Goal: Information Seeking & Learning: Learn about a topic

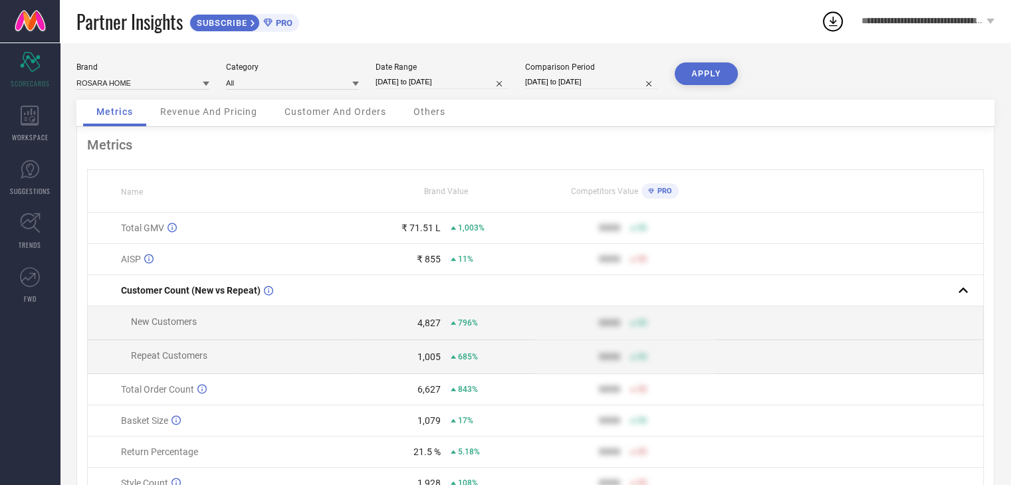
click at [181, 119] on div "Revenue And Pricing" at bounding box center [209, 113] width 124 height 27
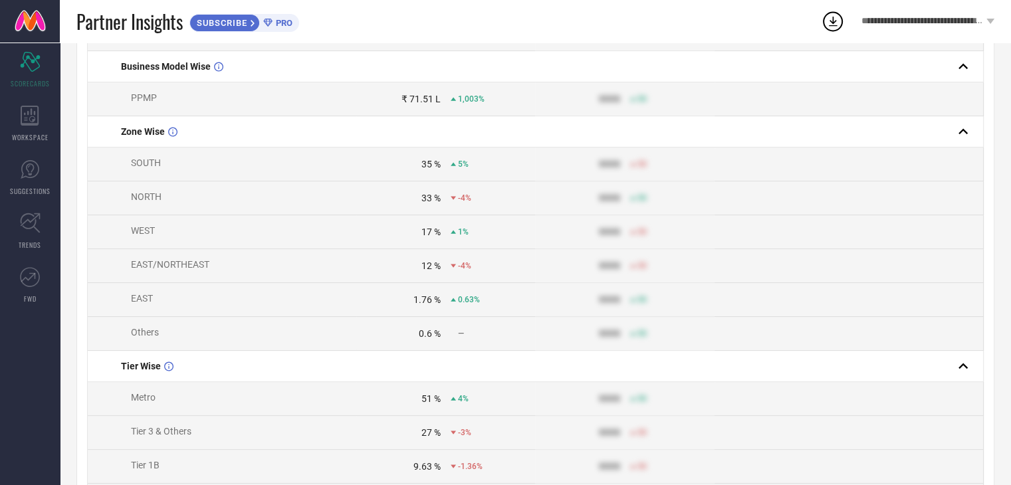
scroll to position [258, 0]
click at [433, 202] on div "33 %" at bounding box center [430, 198] width 19 height 11
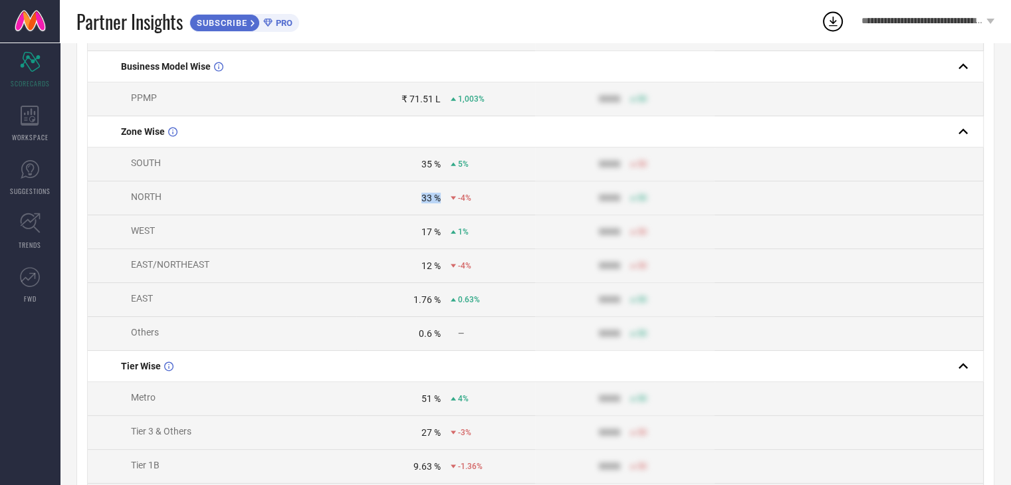
click at [433, 202] on div "33 %" at bounding box center [430, 198] width 19 height 11
click at [313, 196] on td "NORTH" at bounding box center [222, 198] width 268 height 34
click at [428, 199] on div "33 %" at bounding box center [430, 198] width 19 height 11
click at [433, 200] on div "33 %" at bounding box center [430, 198] width 19 height 11
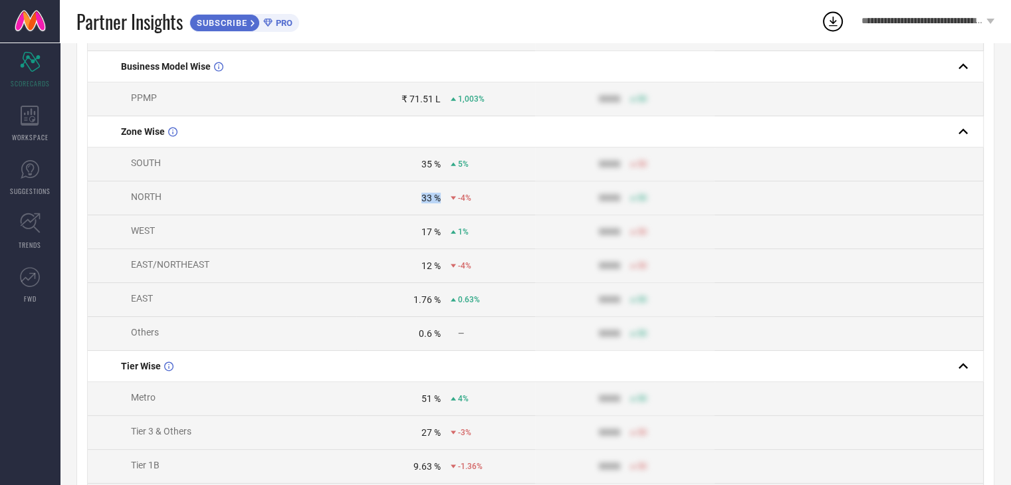
click at [433, 200] on div "33 %" at bounding box center [430, 198] width 19 height 11
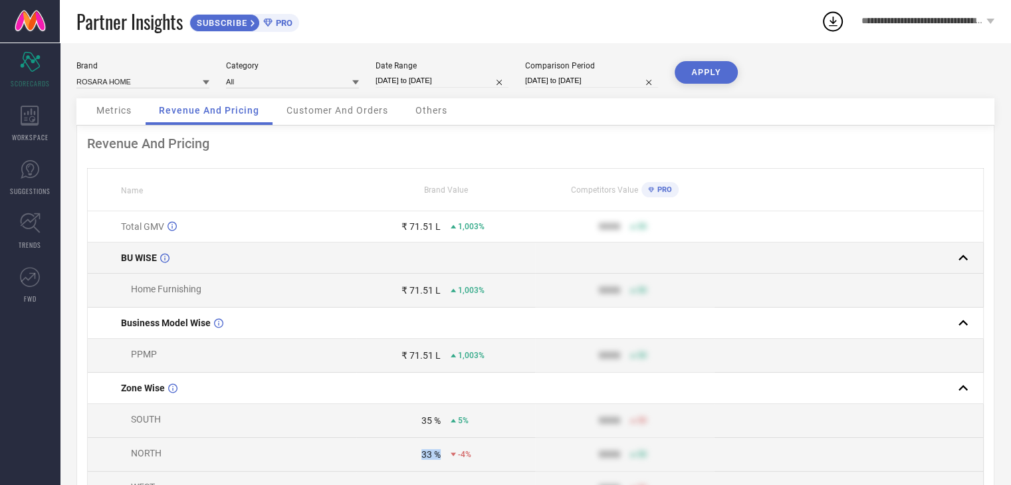
scroll to position [0, 0]
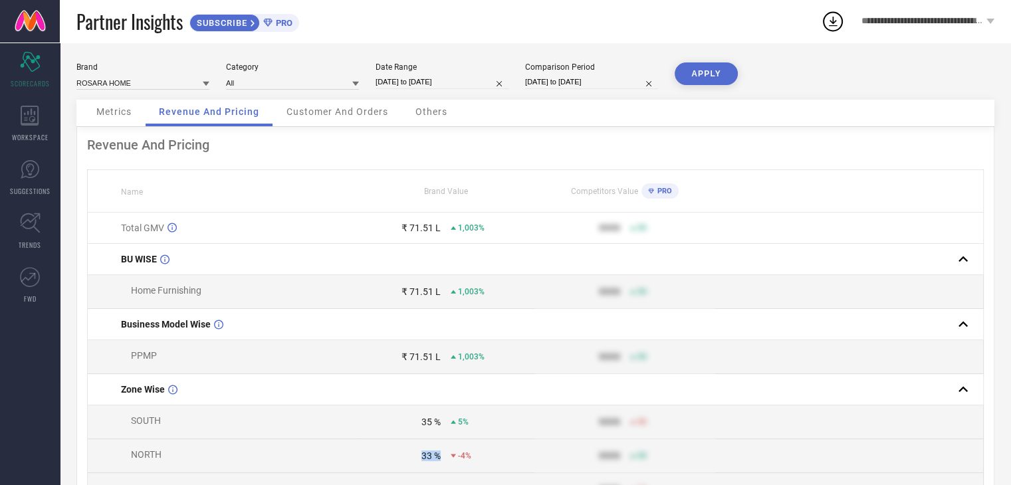
select select "1"
select select "2025"
select select "2"
select select "2025"
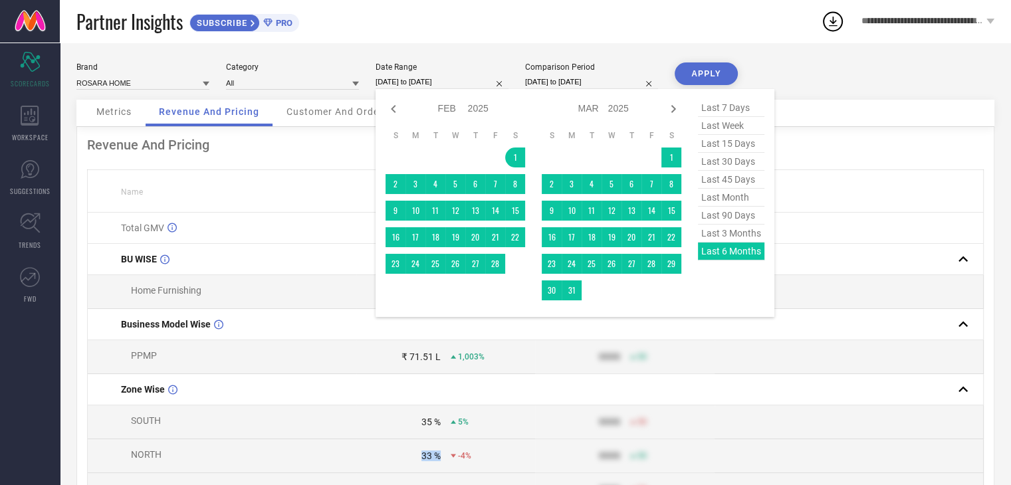
click at [405, 80] on input "[DATE] to [DATE]" at bounding box center [441, 82] width 133 height 14
click at [357, 29] on div "Partner Insights SUBSCRIBE PRO" at bounding box center [448, 21] width 744 height 43
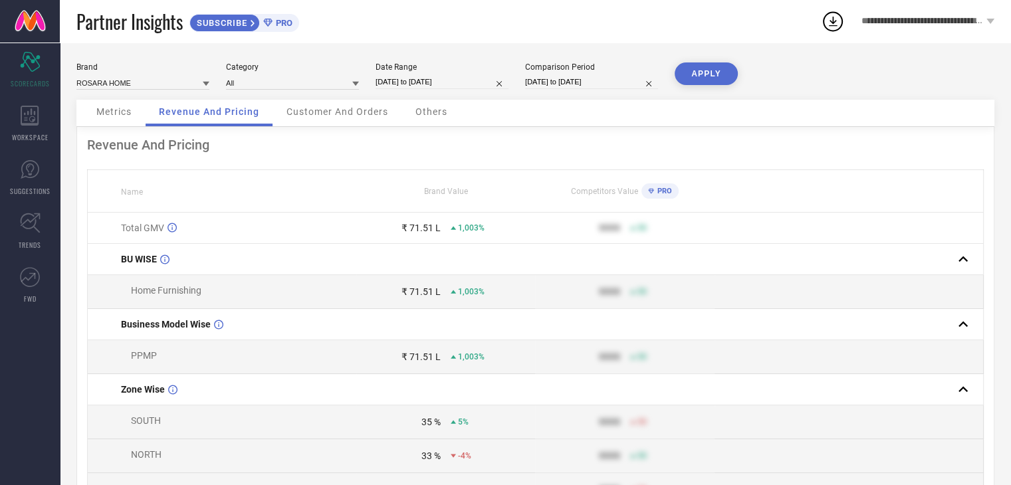
click at [334, 116] on span "Customer And Orders" at bounding box center [337, 111] width 102 height 11
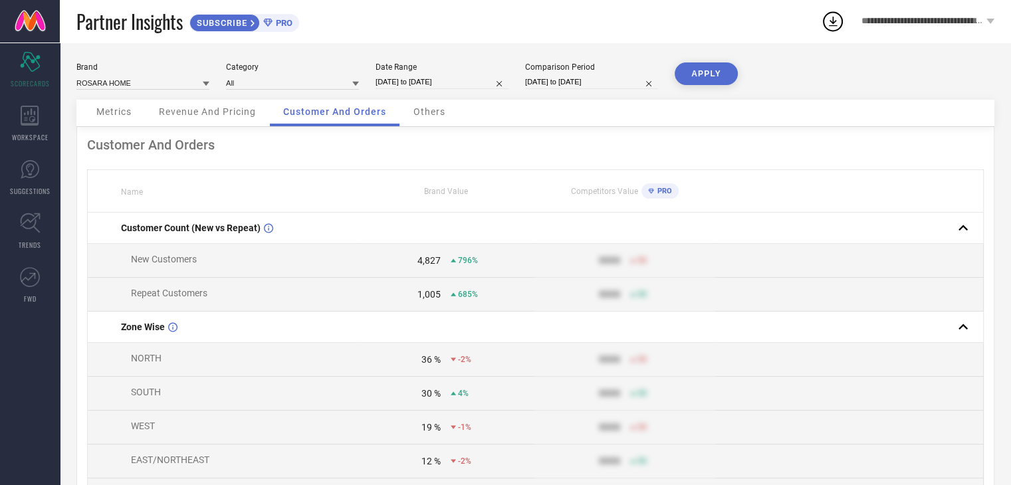
click at [103, 112] on span "Metrics" at bounding box center [113, 111] width 35 height 11
